Goal: Find specific page/section: Find specific page/section

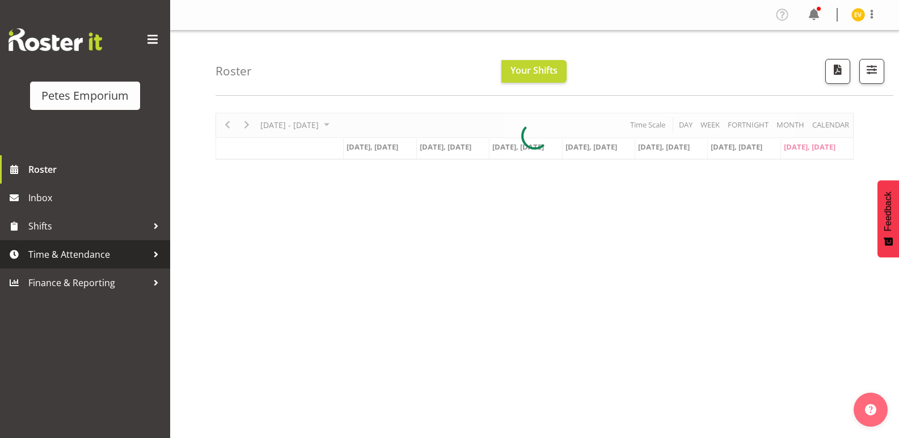
click at [153, 247] on div at bounding box center [155, 254] width 17 height 17
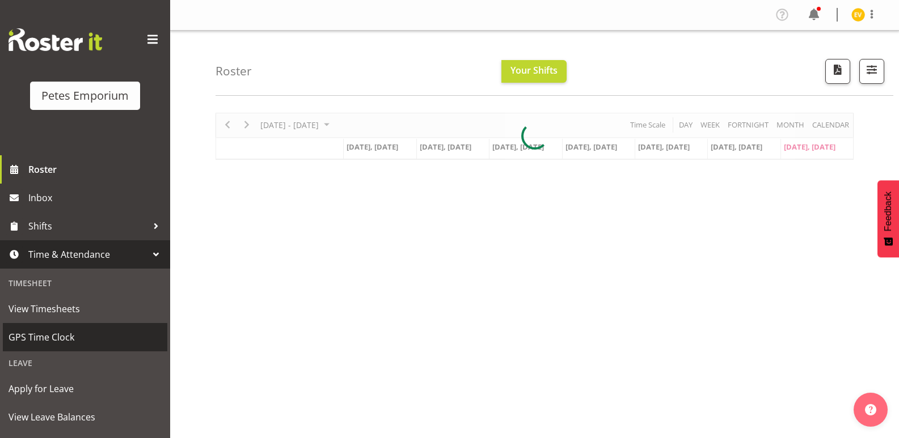
click at [102, 338] on span "GPS Time Clock" at bounding box center [85, 337] width 153 height 17
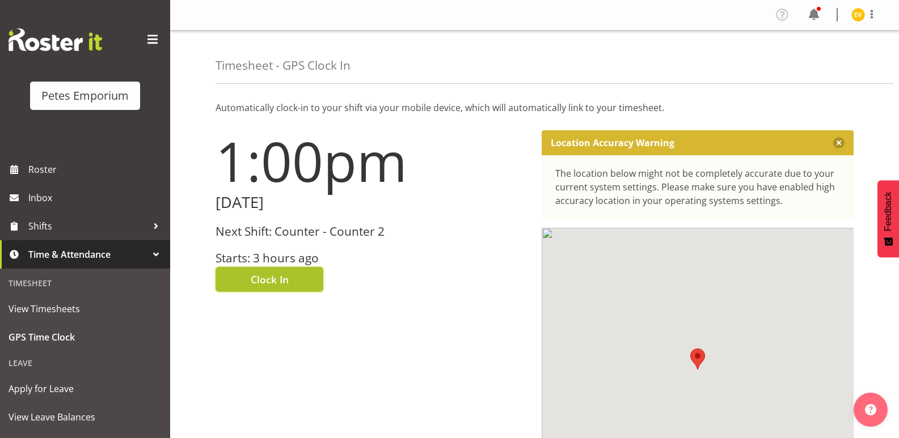
click at [290, 278] on button "Clock In" at bounding box center [270, 279] width 108 height 25
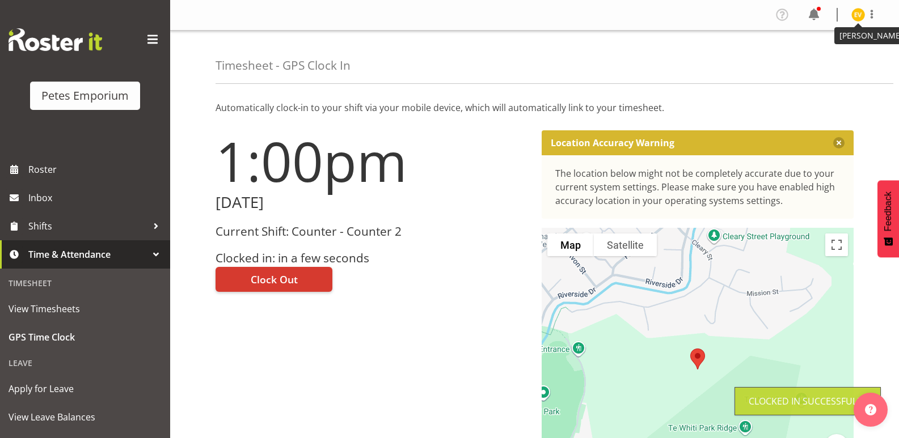
click at [863, 19] on img at bounding box center [858, 15] width 14 height 14
click at [846, 60] on link "Log Out" at bounding box center [824, 59] width 109 height 20
